Goal: Navigation & Orientation: Find specific page/section

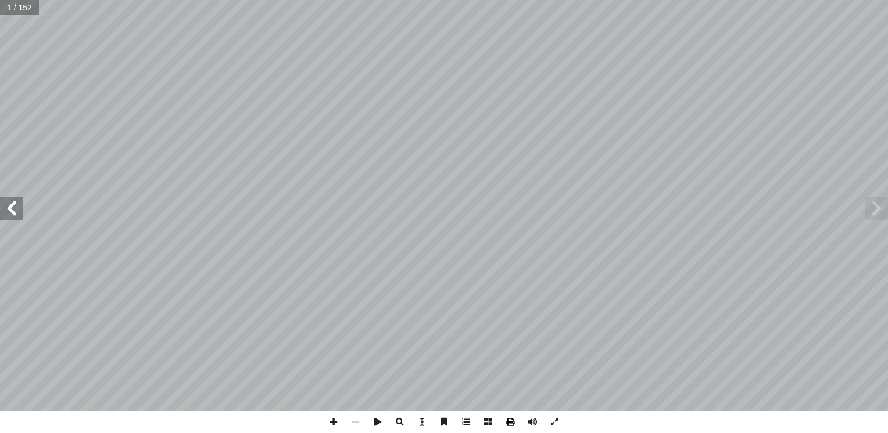
click at [506, 425] on span at bounding box center [510, 422] width 22 height 22
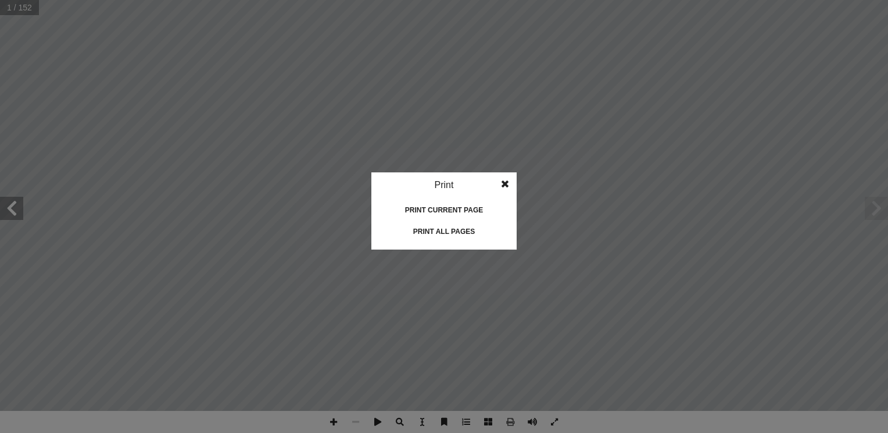
click at [457, 184] on div "Print" at bounding box center [443, 186] width 145 height 26
click at [435, 208] on div "Print current page" at bounding box center [444, 210] width 116 height 19
click at [504, 185] on span at bounding box center [504, 184] width 21 height 23
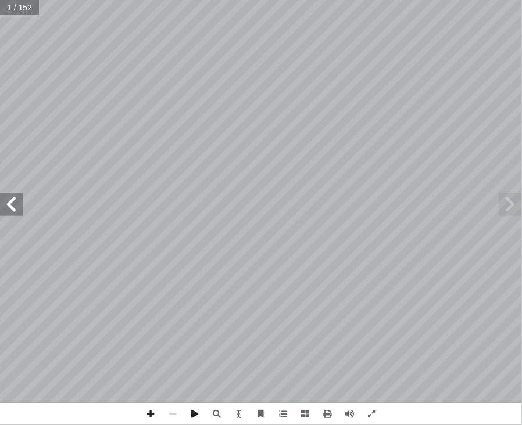
click at [0, 78] on html "الصفحة الرئيسية الصف الأول الصف الثاني الصف الثالث الصف الرابع الصف الخامس الصف…" at bounding box center [261, 39] width 522 height 78
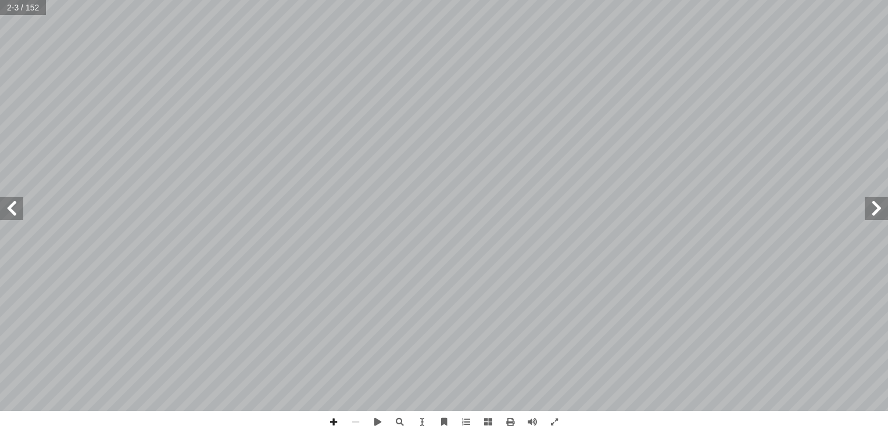
click at [872, 208] on span at bounding box center [876, 208] width 23 height 23
click at [488, 422] on span at bounding box center [488, 422] width 22 height 22
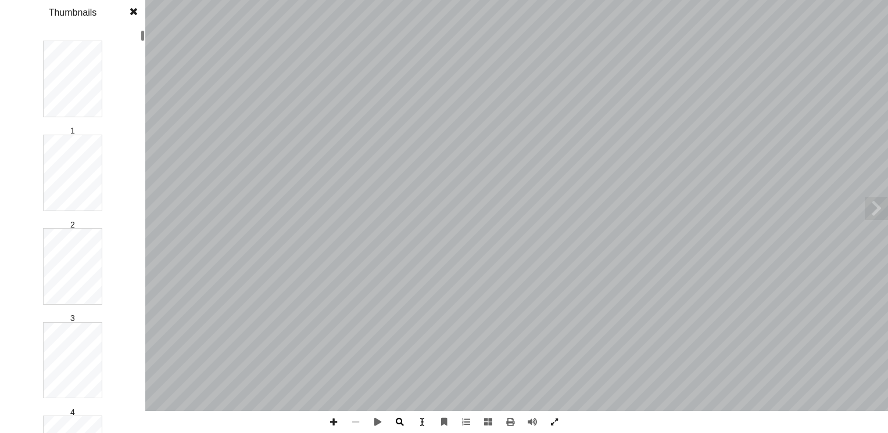
click at [400, 427] on span at bounding box center [400, 422] width 22 height 22
click at [131, 9] on span at bounding box center [133, 11] width 21 height 23
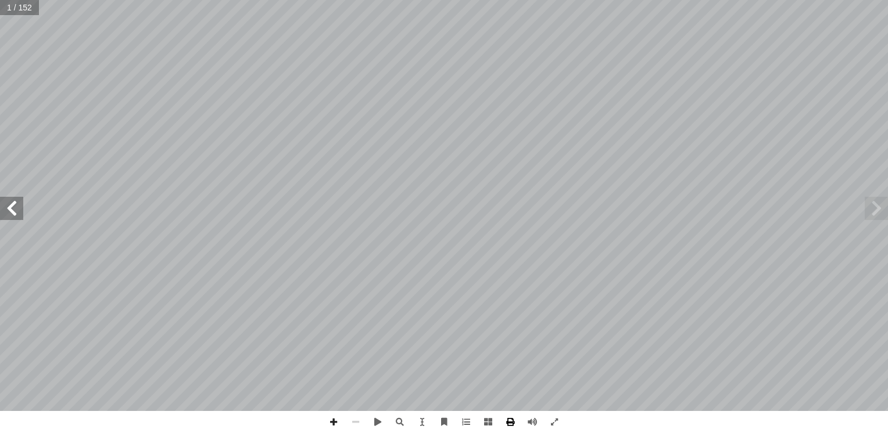
click at [510, 432] on span at bounding box center [510, 422] width 22 height 22
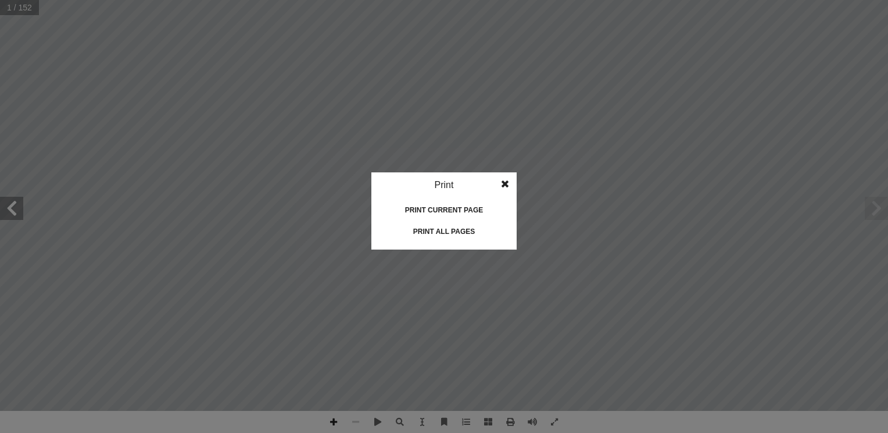
click at [469, 206] on div "Print current page" at bounding box center [444, 210] width 116 height 19
click at [444, 235] on div "Print all pages" at bounding box center [444, 232] width 116 height 19
